Goal: Use online tool/utility: Utilize a website feature to perform a specific function

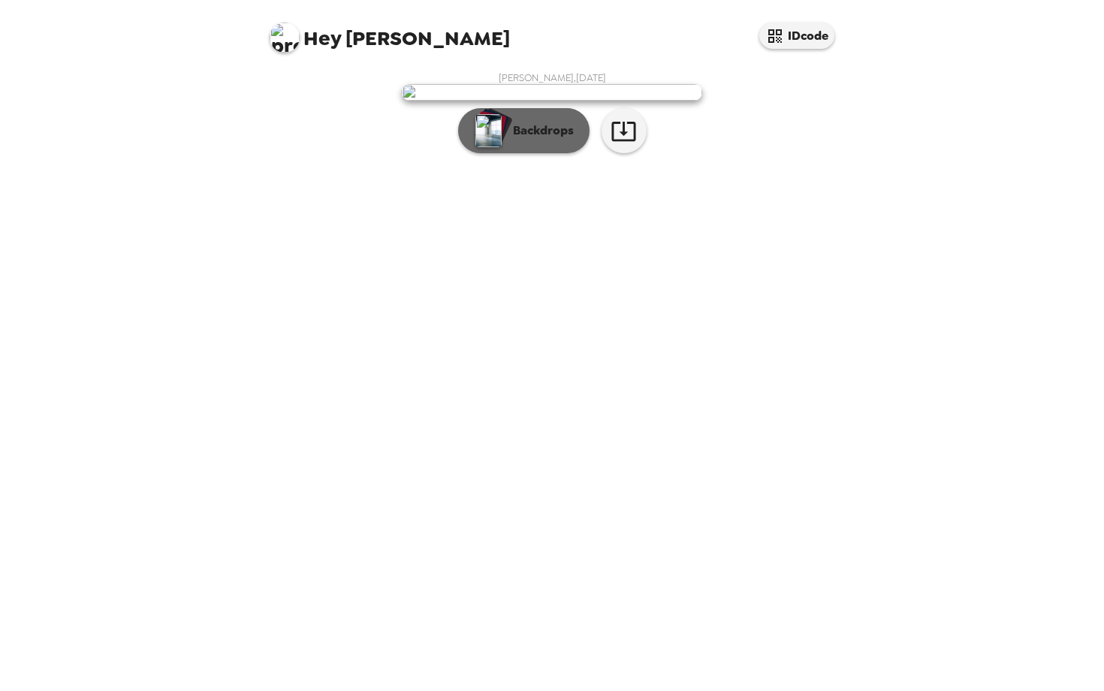
click at [522, 140] on p "Backdrops" at bounding box center [540, 131] width 68 height 18
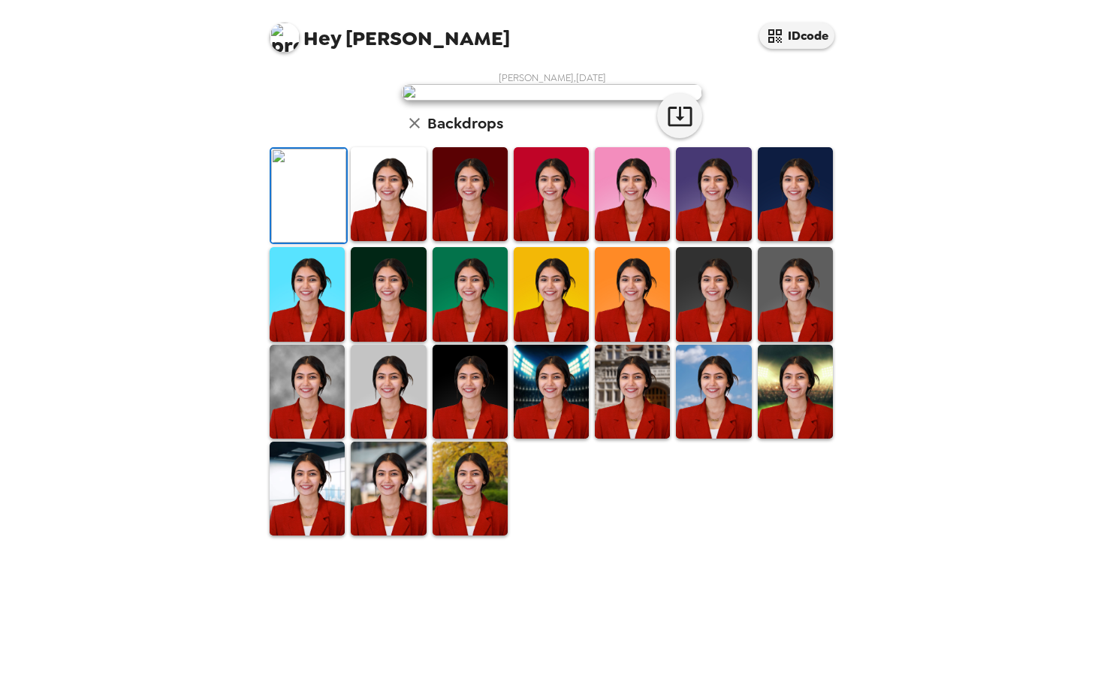
click at [394, 241] on img at bounding box center [388, 194] width 75 height 94
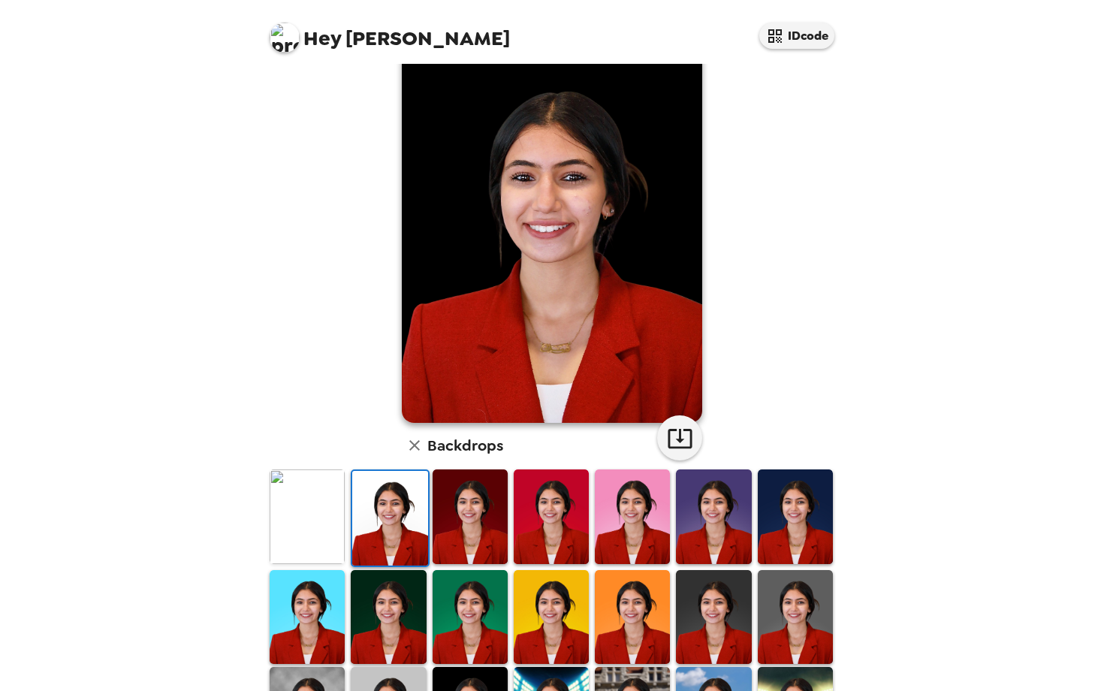
scroll to position [41, 0]
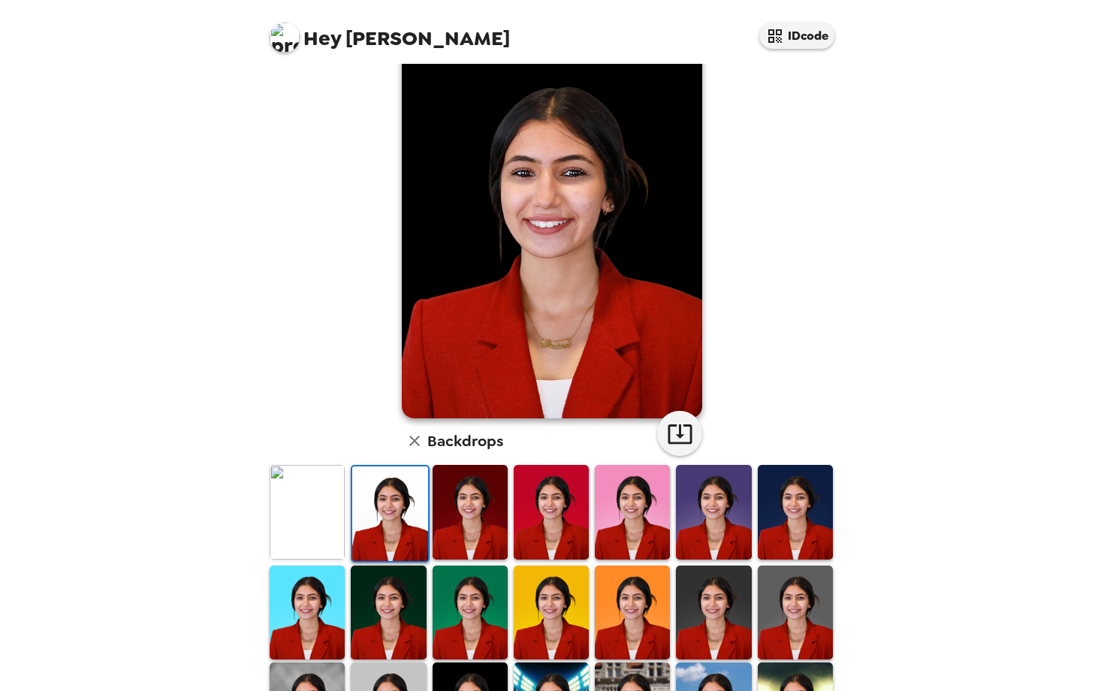
click at [462, 530] on img at bounding box center [470, 512] width 75 height 94
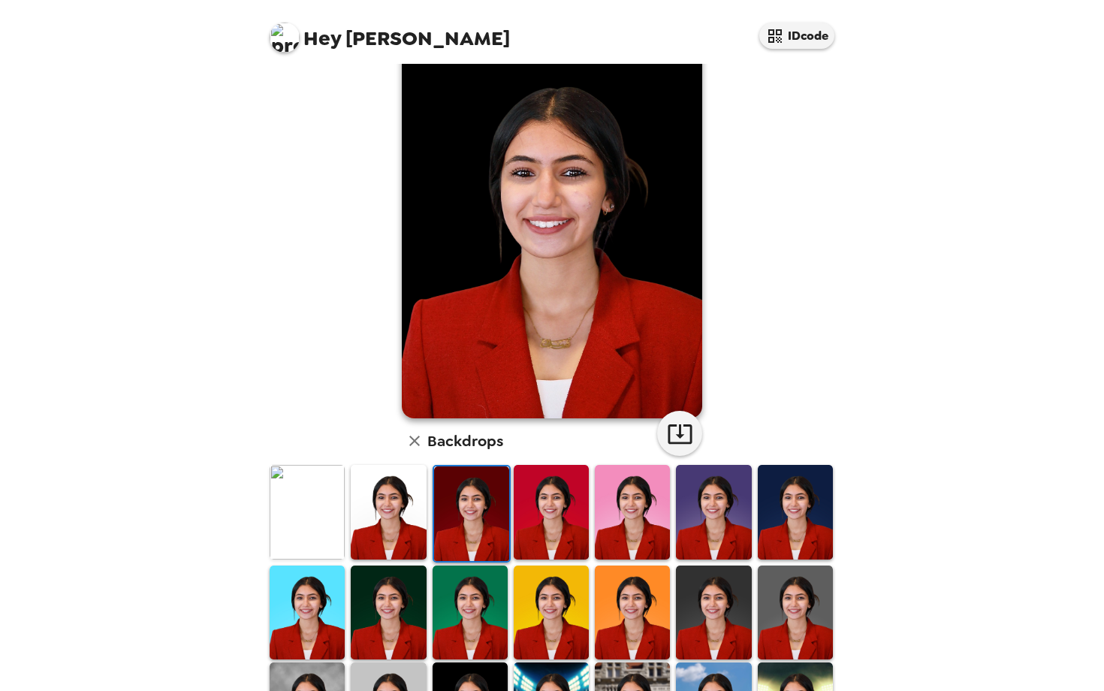
click at [468, 500] on img at bounding box center [471, 513] width 75 height 94
click at [482, 512] on img at bounding box center [471, 513] width 75 height 94
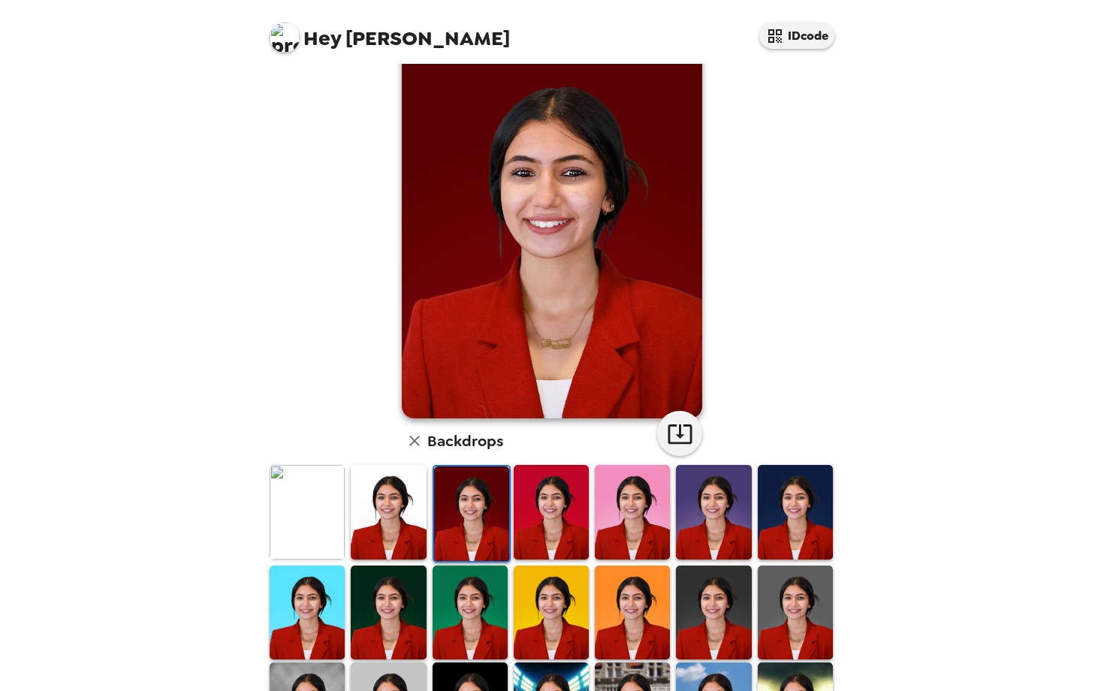
click at [569, 513] on img at bounding box center [551, 512] width 75 height 94
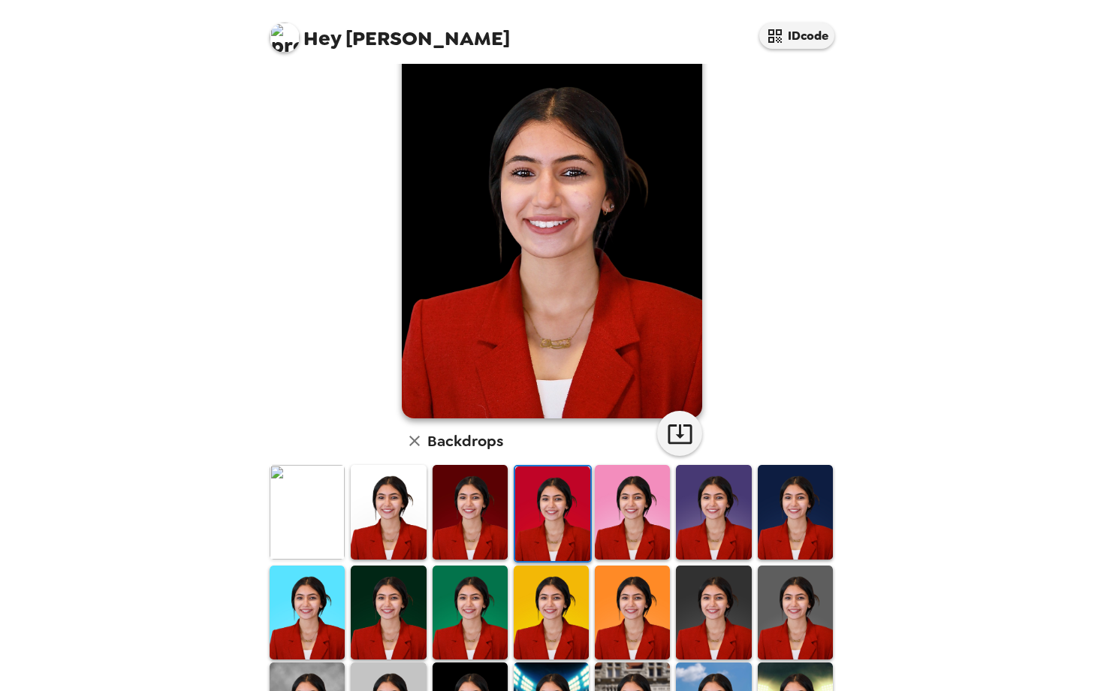
click at [491, 521] on img at bounding box center [470, 512] width 75 height 94
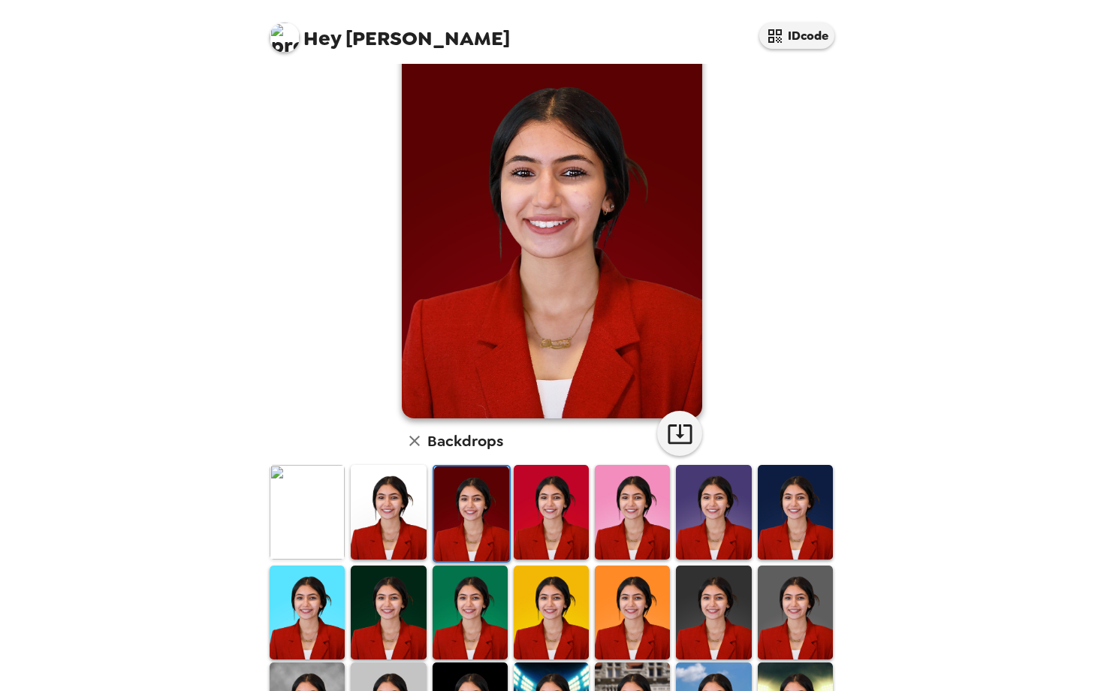
click at [632, 512] on img at bounding box center [632, 512] width 75 height 94
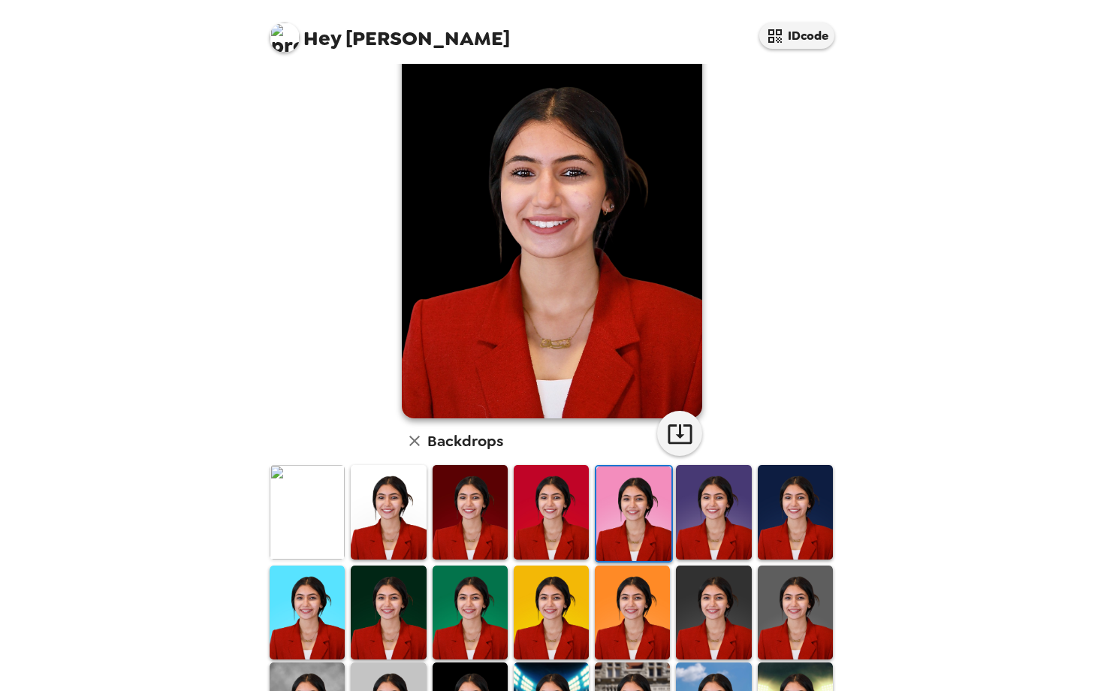
click at [740, 527] on img at bounding box center [713, 512] width 75 height 94
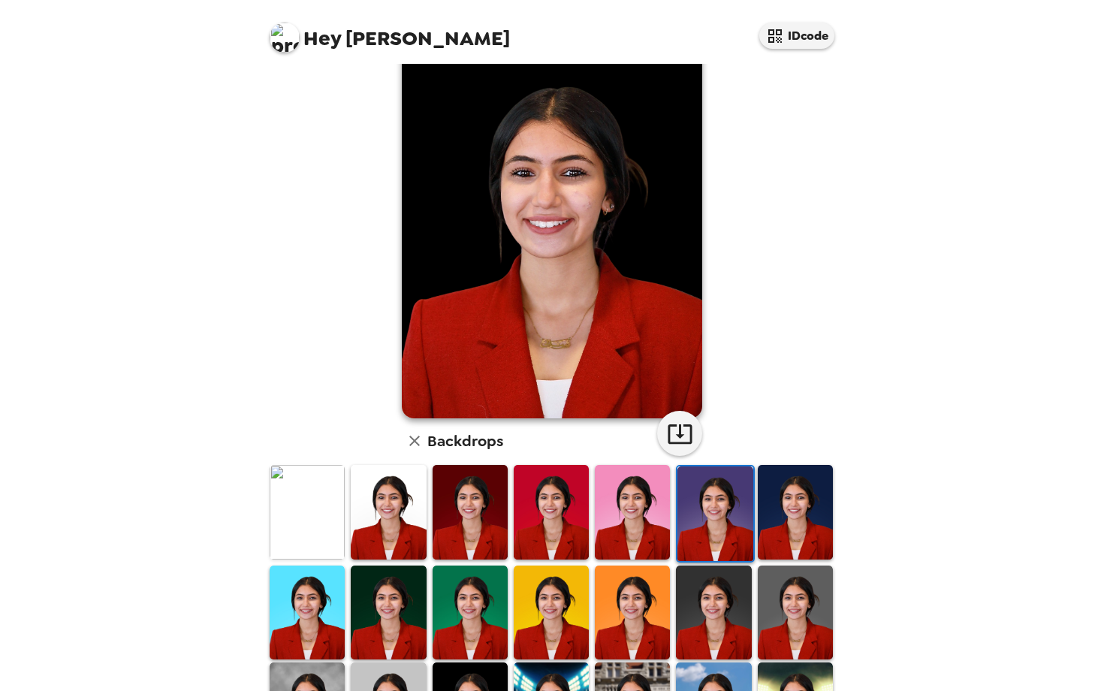
click at [801, 518] on img at bounding box center [795, 512] width 75 height 94
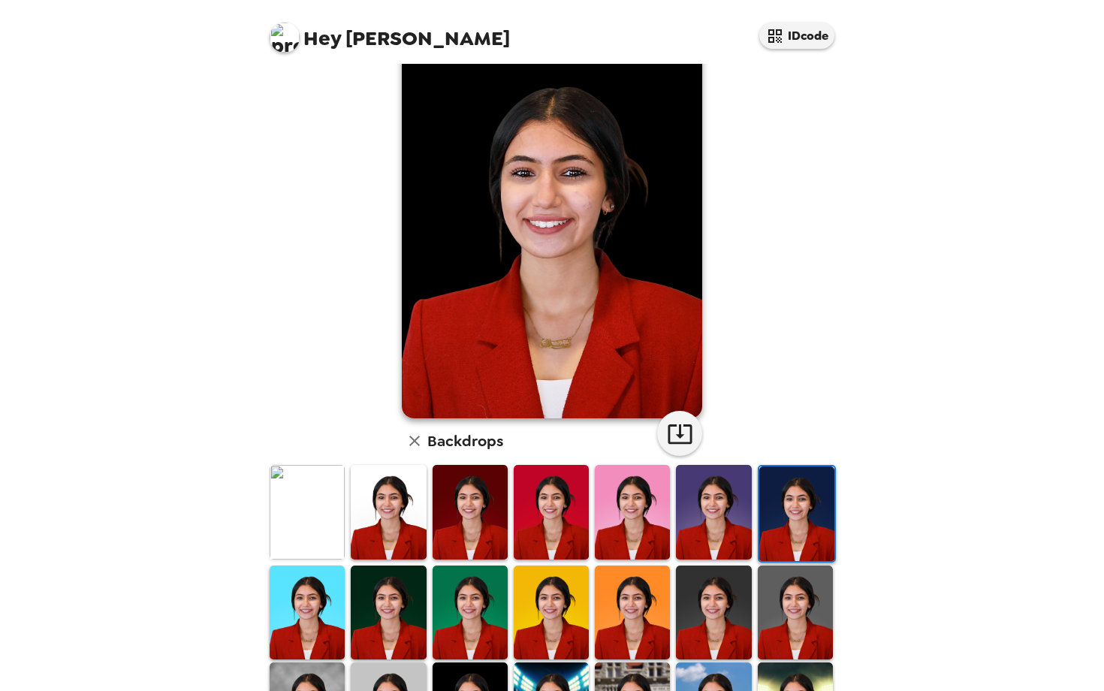
click at [729, 521] on img at bounding box center [713, 512] width 75 height 94
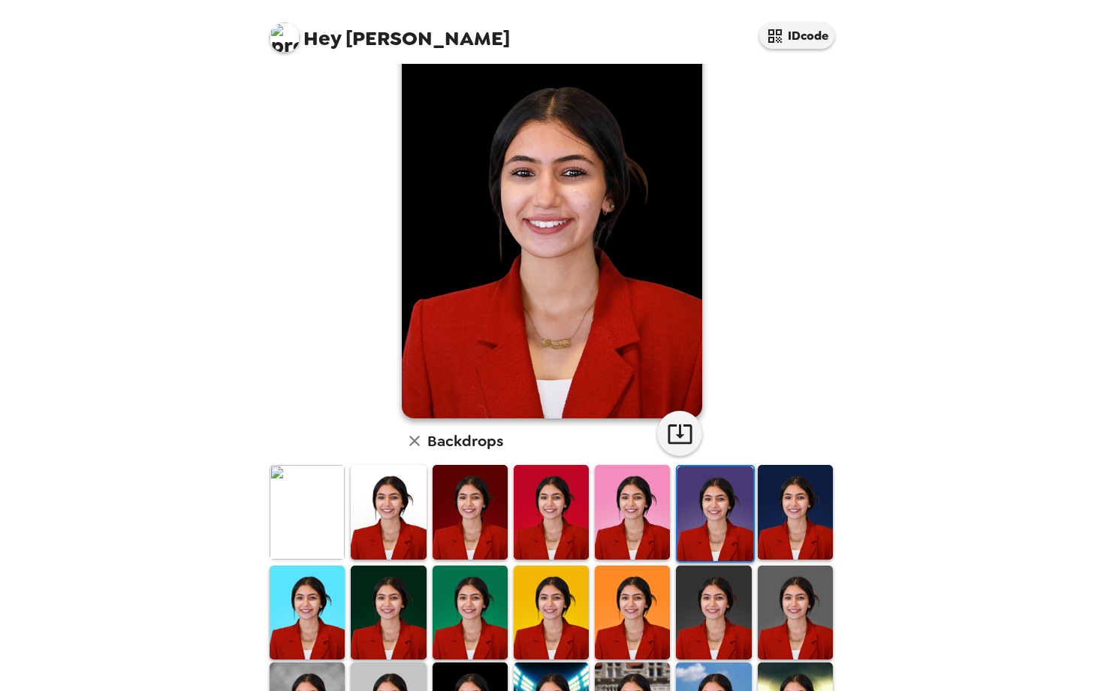
click at [592, 534] on div at bounding box center [632, 513] width 81 height 100
click at [593, 530] on div at bounding box center [632, 513] width 81 height 100
click at [645, 530] on img at bounding box center [632, 512] width 75 height 94
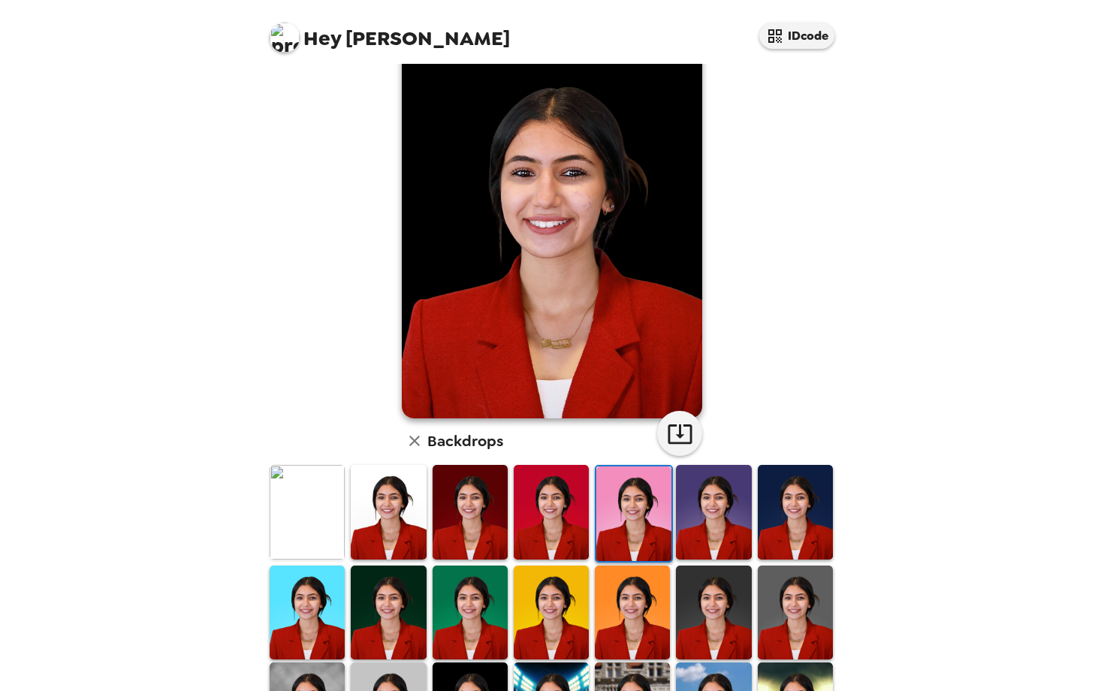
click at [478, 517] on img at bounding box center [470, 512] width 75 height 94
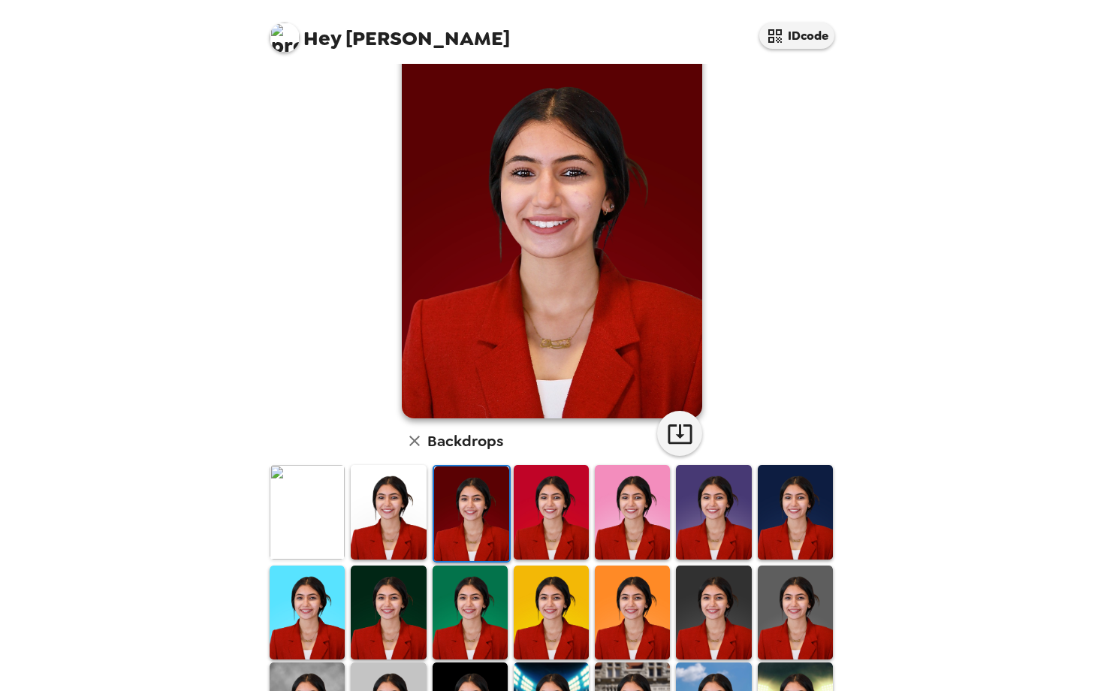
click at [410, 524] on img at bounding box center [388, 512] width 75 height 94
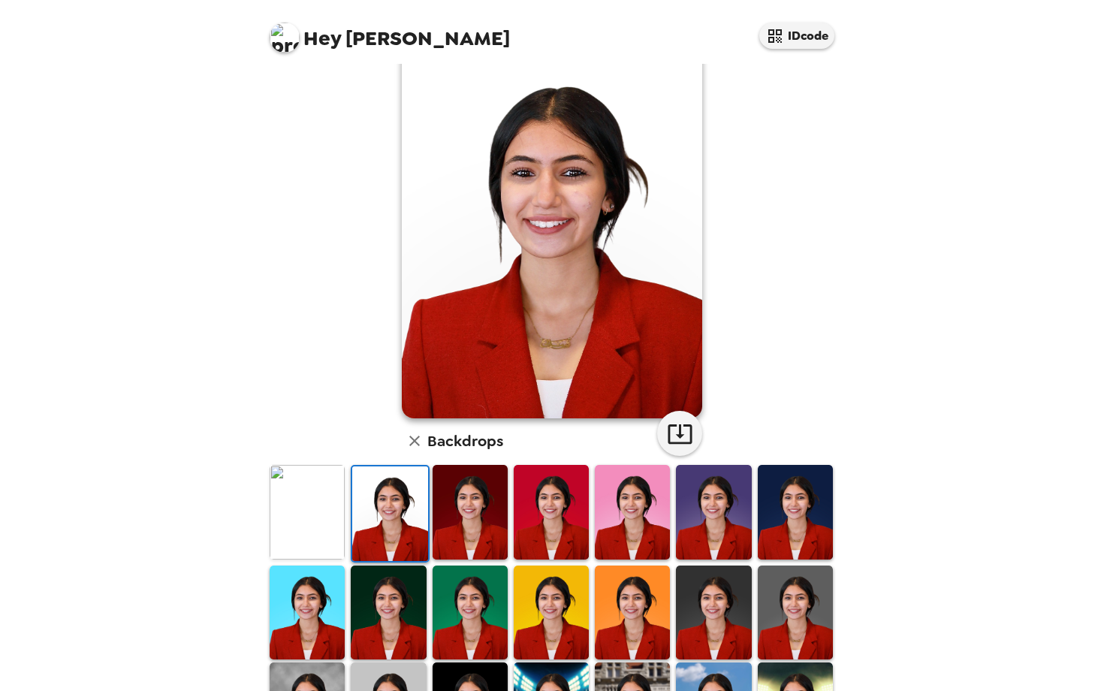
click at [331, 509] on img at bounding box center [307, 512] width 75 height 94
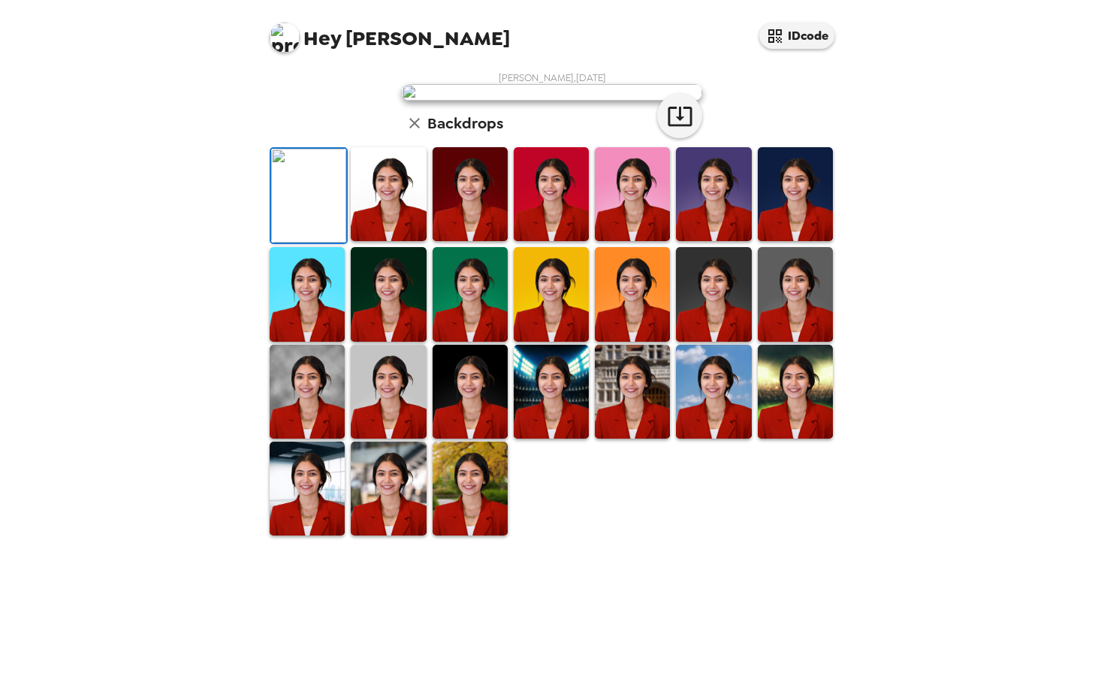
scroll to position [0, 0]
